Goal: Find specific page/section: Find specific page/section

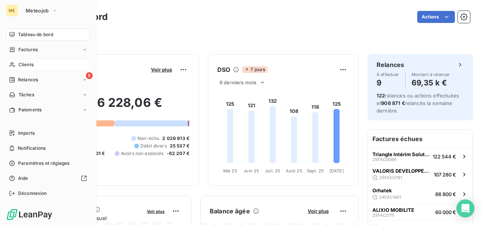
click at [21, 65] on span "Clients" at bounding box center [25, 64] width 15 height 7
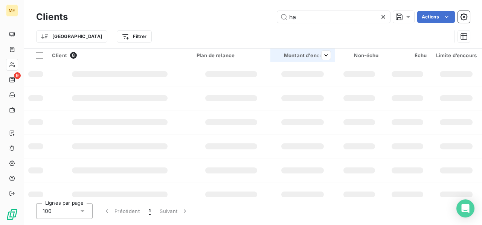
type input "h"
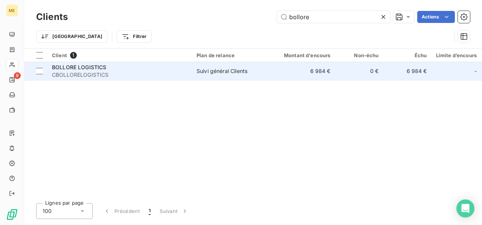
type input "bollore"
click at [91, 70] on div "BOLLORE LOGISTICS" at bounding box center [119, 68] width 135 height 8
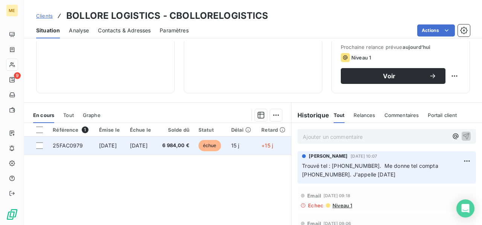
scroll to position [151, 0]
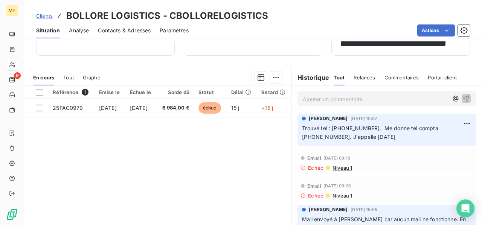
click at [327, 95] on p "Ajouter un commentaire ﻿" at bounding box center [375, 98] width 145 height 9
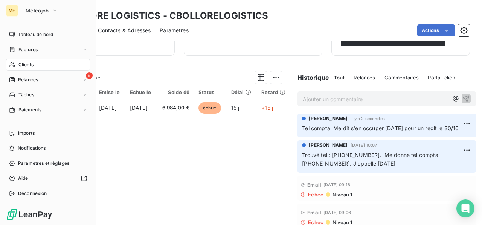
click at [29, 66] on span "Clients" at bounding box center [25, 64] width 15 height 7
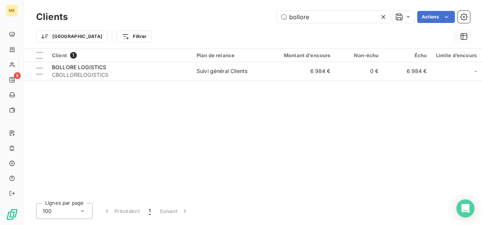
drag, startPoint x: 322, startPoint y: 17, endPoint x: 224, endPoint y: 9, distance: 98.2
click at [224, 9] on div "Clients bollore Actions" at bounding box center [253, 17] width 434 height 16
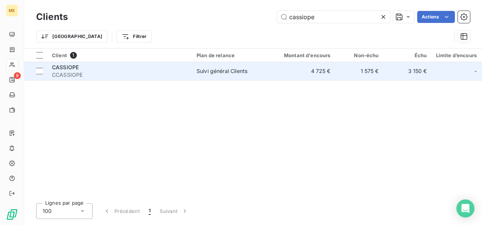
type input "cassiope"
click at [78, 73] on span "CCASSIOPE" at bounding box center [119, 75] width 135 height 8
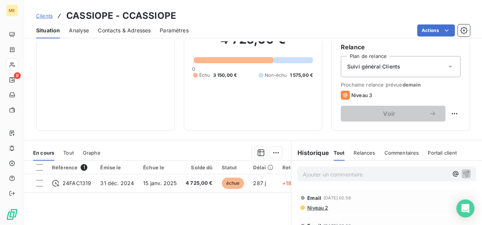
scroll to position [113, 0]
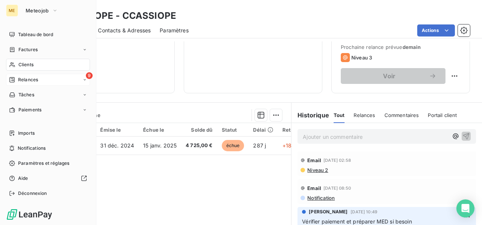
click at [28, 82] on span "Relances" at bounding box center [28, 79] width 20 height 7
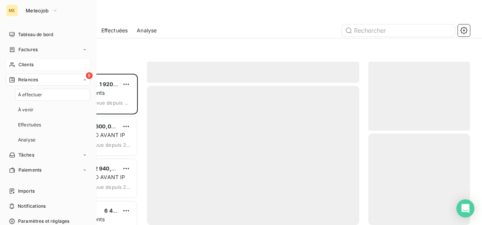
scroll to position [145, 96]
